Goal: Transaction & Acquisition: Purchase product/service

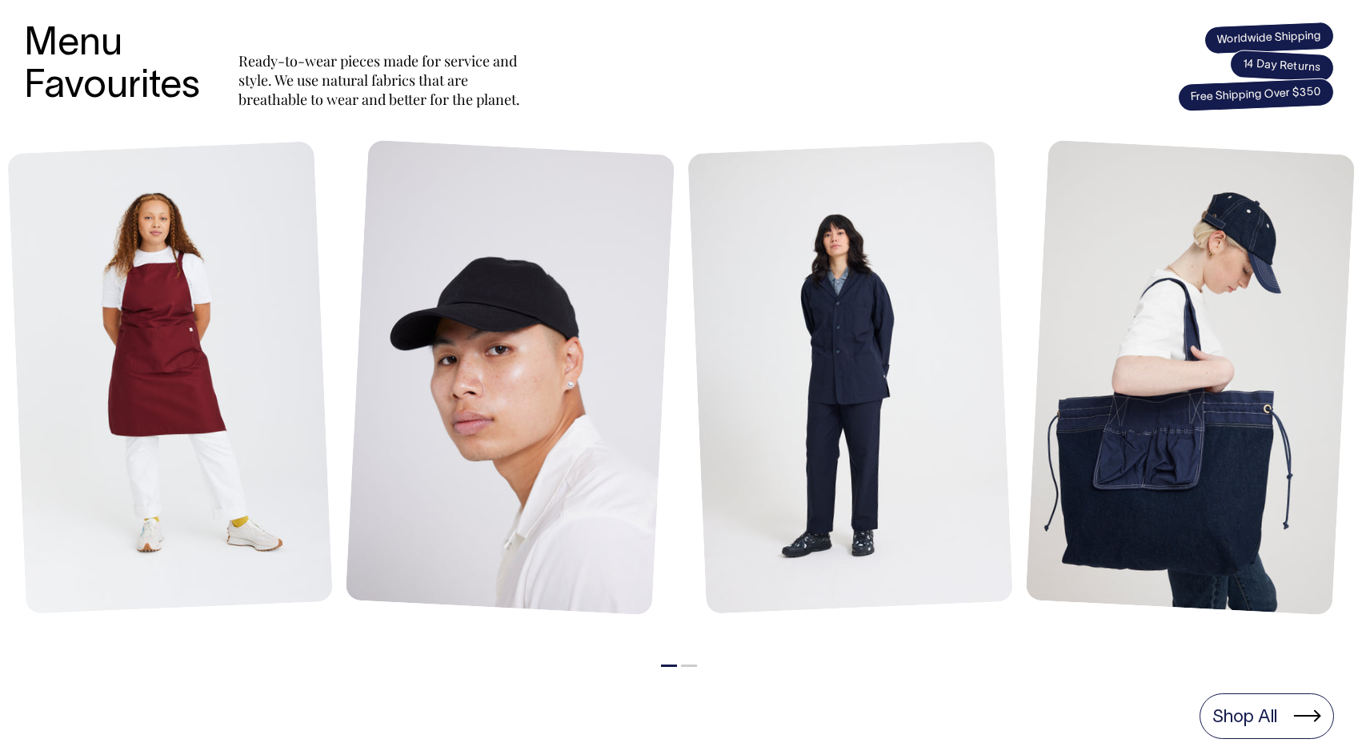
scroll to position [662, 0]
click at [1236, 707] on link "Shop All" at bounding box center [1267, 715] width 134 height 45
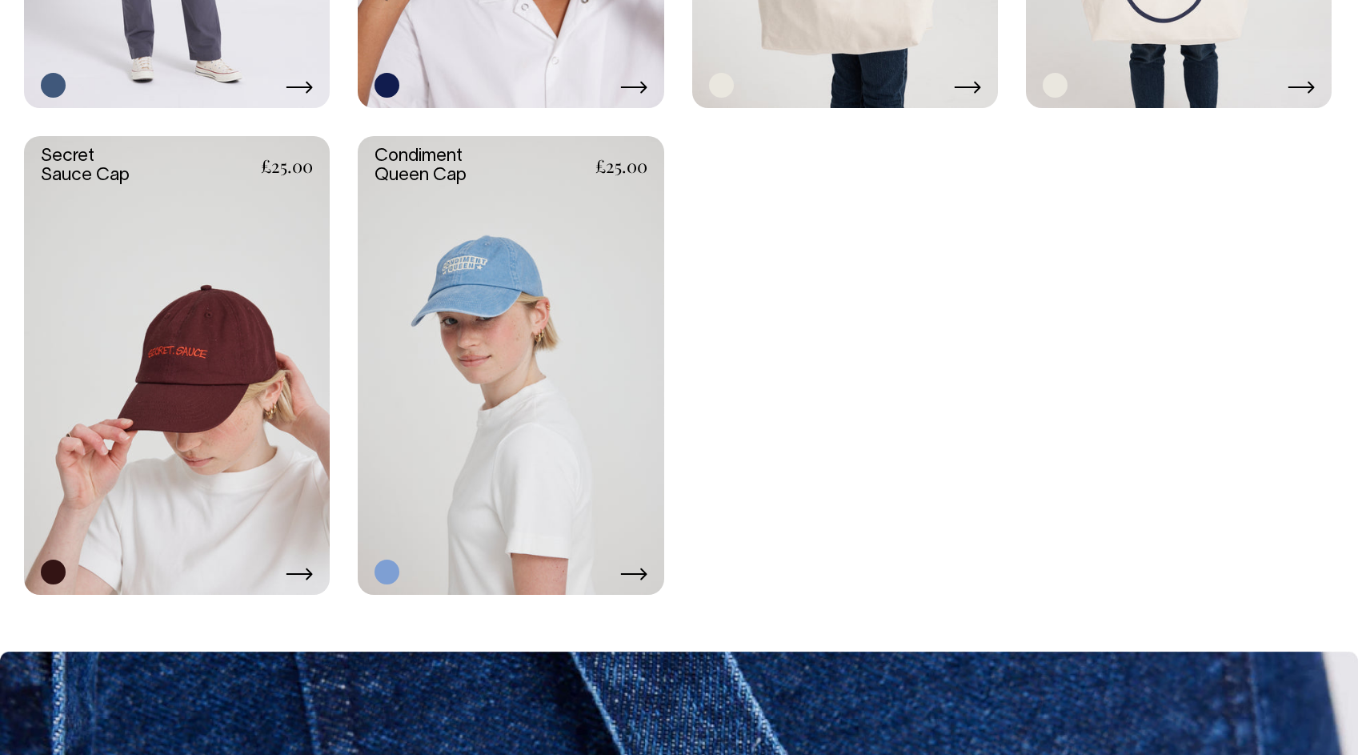
scroll to position [3258, 0]
click at [190, 393] on link at bounding box center [177, 365] width 306 height 459
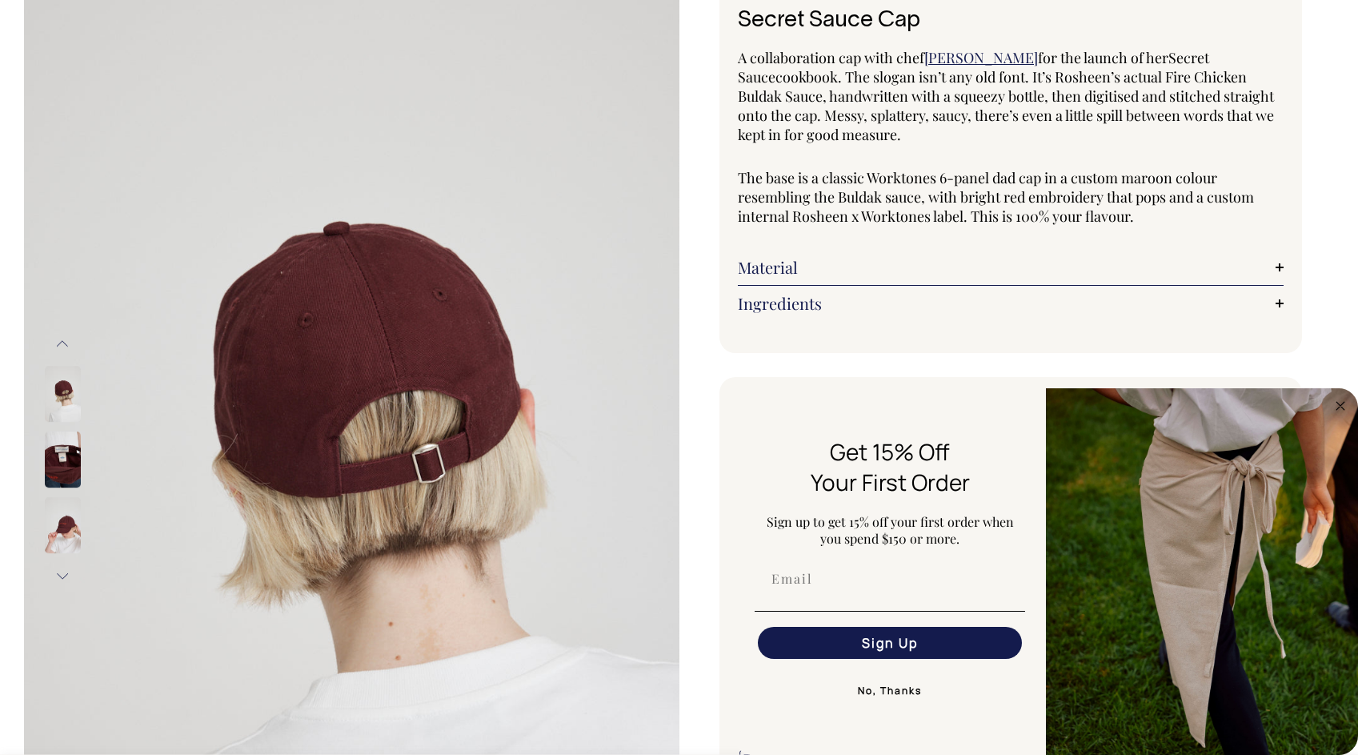
scroll to position [115, 0]
click at [75, 394] on img at bounding box center [63, 395] width 36 height 56
click at [57, 544] on img at bounding box center [63, 526] width 36 height 56
